Goal: Navigation & Orientation: Understand site structure

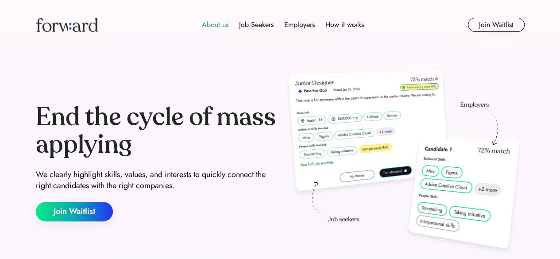
click at [216, 23] on div "About us" at bounding box center [215, 24] width 27 height 11
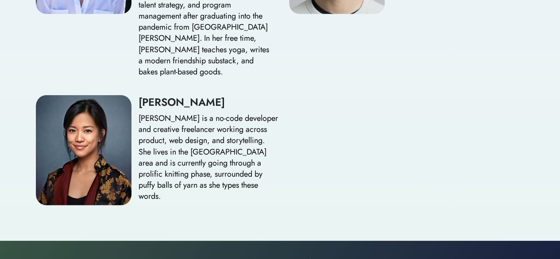
scroll to position [1326, 0]
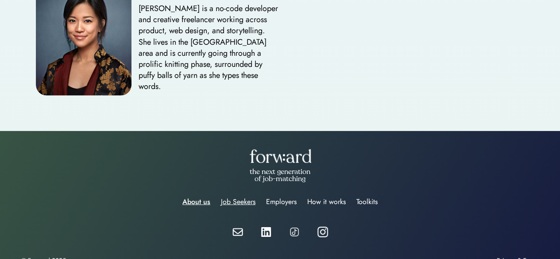
click at [243, 197] on div "Job Seekers" at bounding box center [238, 202] width 35 height 11
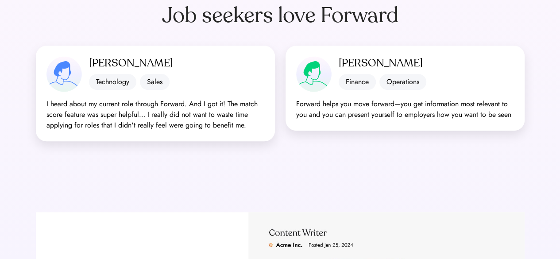
scroll to position [303, 0]
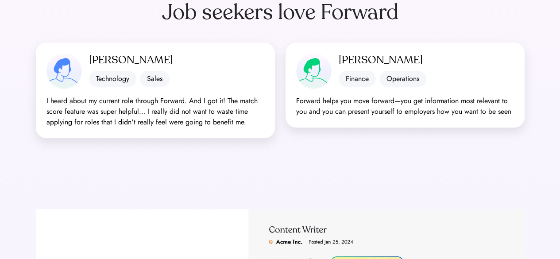
click at [207, 124] on div "I heard about my current role through Forward. And I got it! The match score fe…" at bounding box center [155, 112] width 218 height 32
click at [351, 106] on div "Forward helps you move forward—you get information most relevant to you and you…" at bounding box center [405, 106] width 218 height 21
click at [396, 79] on div "Operations" at bounding box center [403, 79] width 47 height 16
click at [347, 75] on div "Finance" at bounding box center [357, 79] width 37 height 16
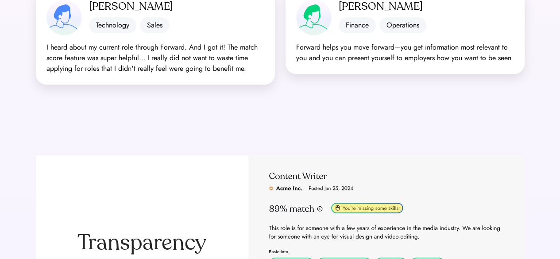
scroll to position [0, 0]
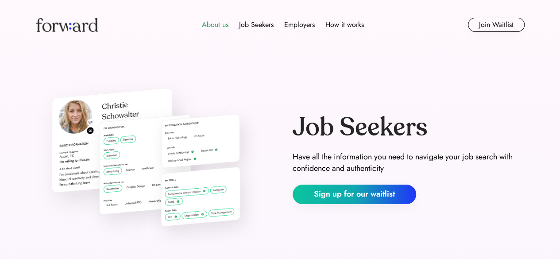
click at [217, 28] on div "About us" at bounding box center [215, 24] width 27 height 11
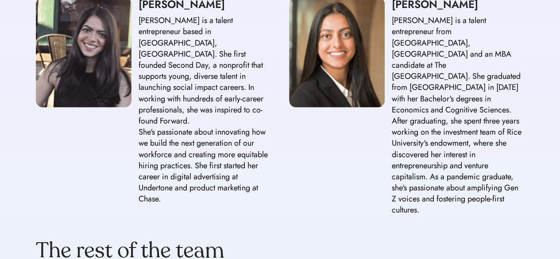
scroll to position [841, 0]
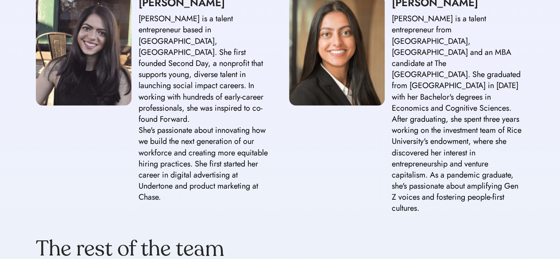
click at [94, 76] on img at bounding box center [84, 51] width 96 height 110
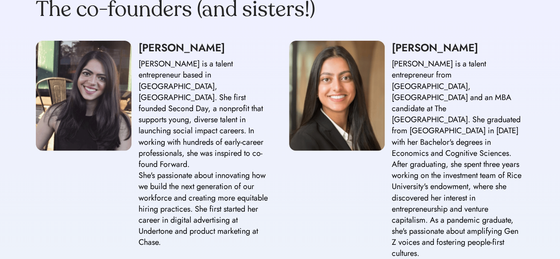
scroll to position [603, 0]
